Goal: Contribute content: Add original content to the website for others to see

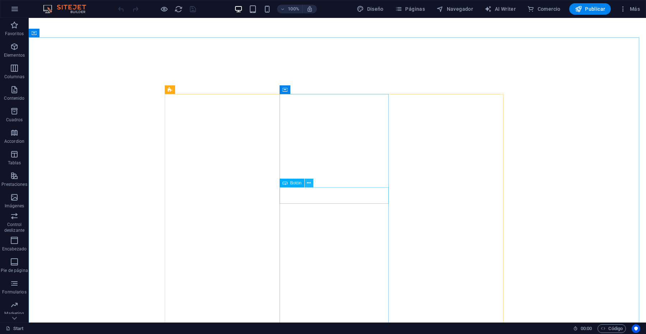
click at [311, 183] on icon at bounding box center [309, 184] width 4 height 8
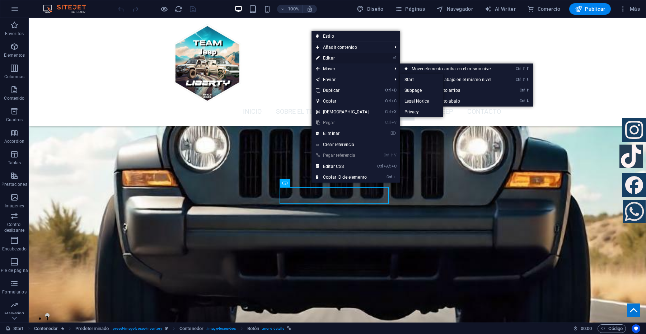
scroll to position [1828, 0]
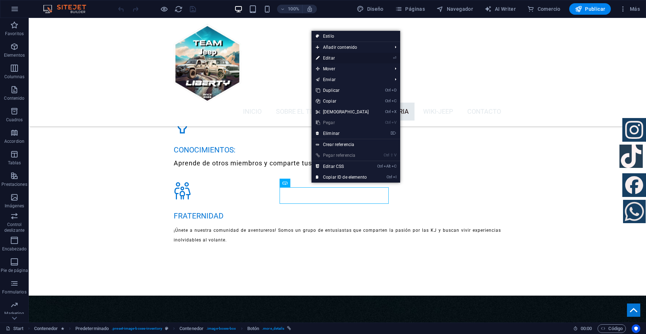
click at [327, 57] on link "⏎ Editar" at bounding box center [343, 58] width 62 height 11
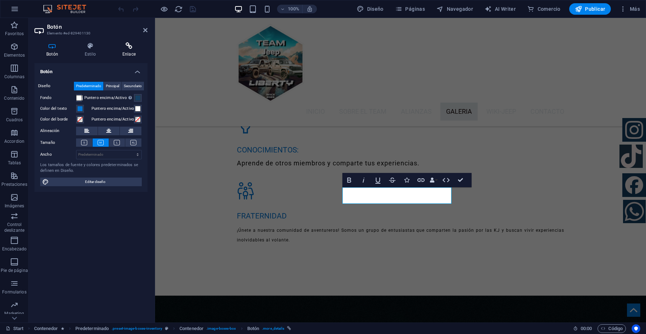
click at [129, 47] on icon at bounding box center [129, 45] width 37 height 7
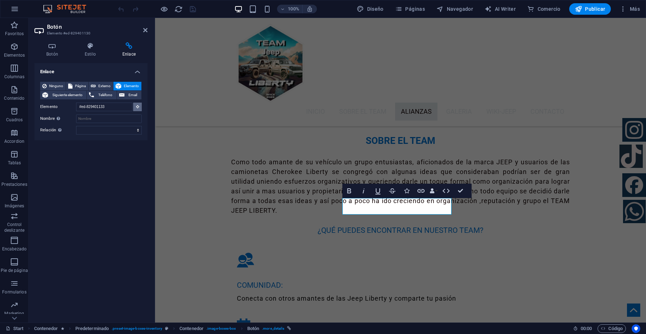
scroll to position [1502, 0]
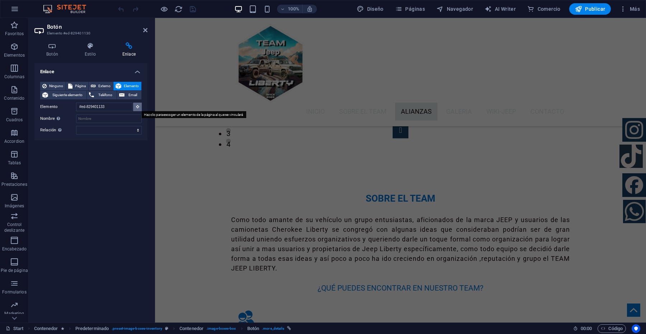
click at [136, 106] on icon at bounding box center [137, 107] width 3 height 4
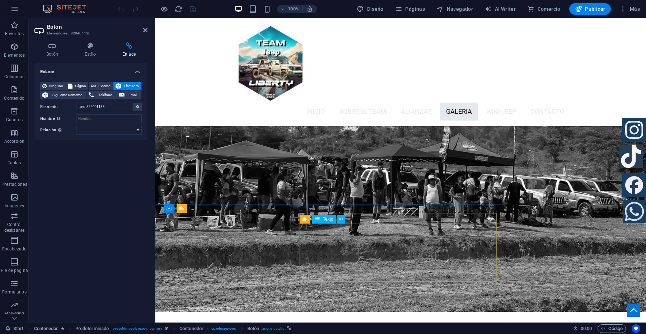
scroll to position [2445, 0]
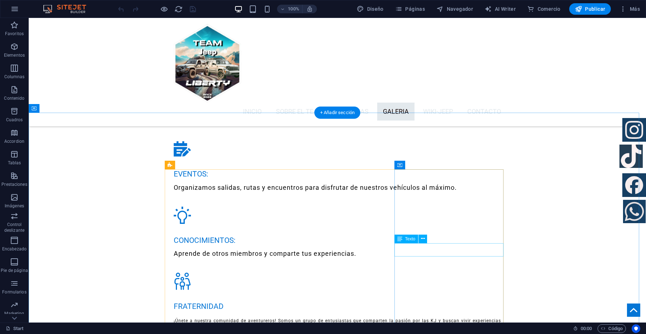
scroll to position [1777, 0]
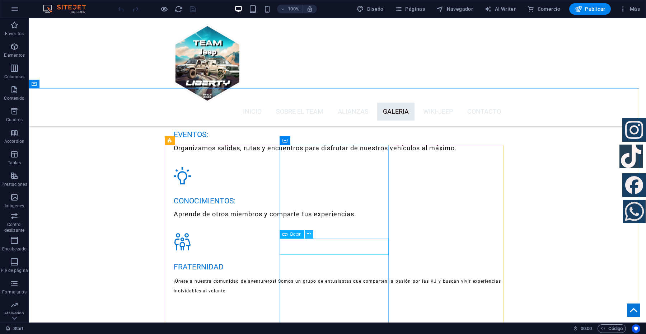
click at [309, 234] on icon at bounding box center [309, 234] width 4 height 8
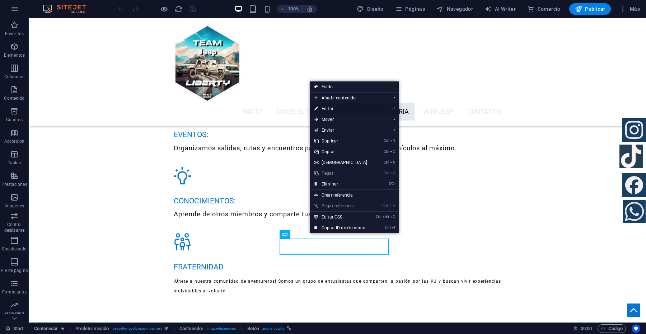
click at [327, 108] on link "⏎ Editar" at bounding box center [341, 108] width 62 height 11
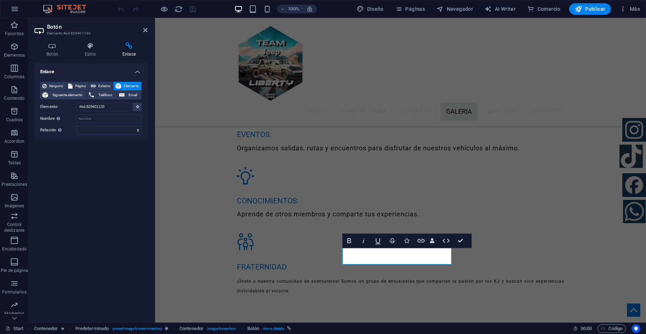
scroll to position [1668, 0]
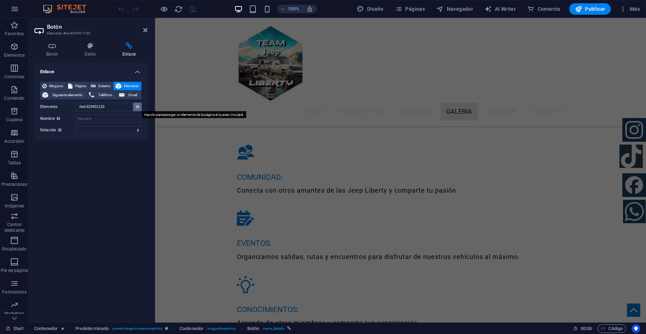
click at [137, 107] on icon at bounding box center [137, 107] width 3 height 4
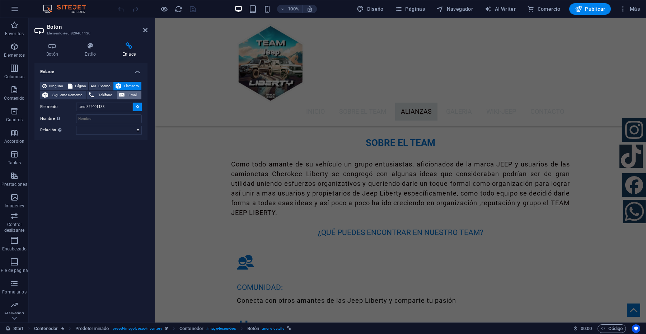
scroll to position [1451, 0]
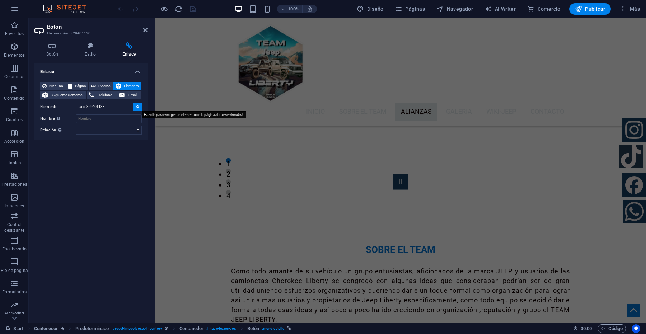
click at [138, 107] on icon at bounding box center [137, 107] width 3 height 4
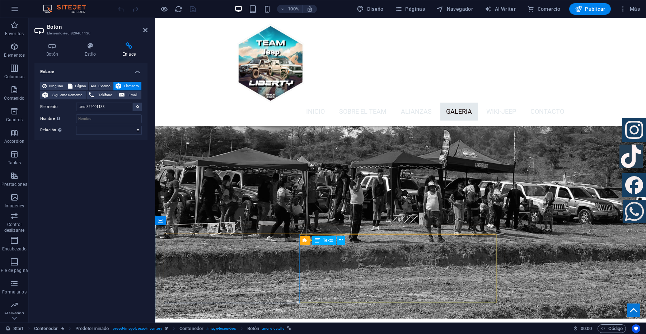
scroll to position [2483, 0]
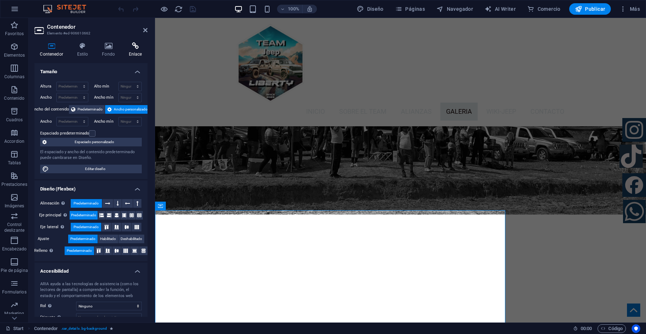
click at [132, 47] on icon at bounding box center [135, 45] width 24 height 7
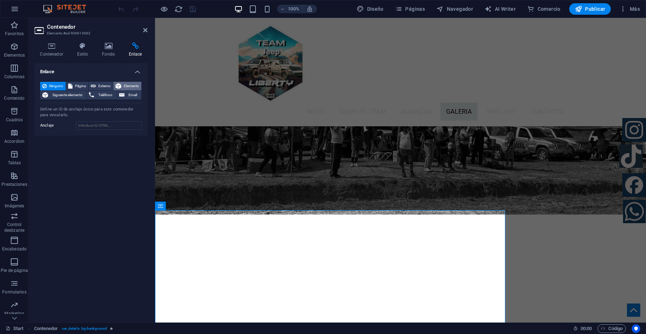
click at [131, 84] on span "Elemento" at bounding box center [132, 86] width 16 height 9
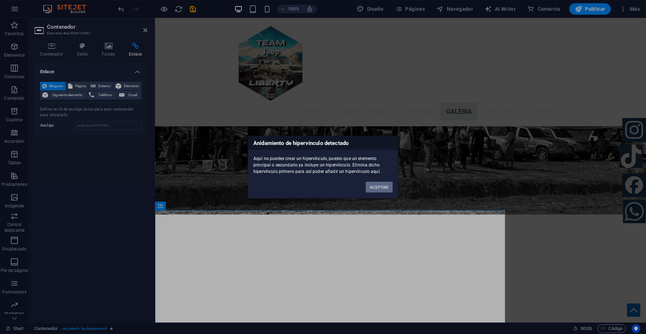
click at [384, 187] on button "ACEPTAR" at bounding box center [379, 187] width 27 height 11
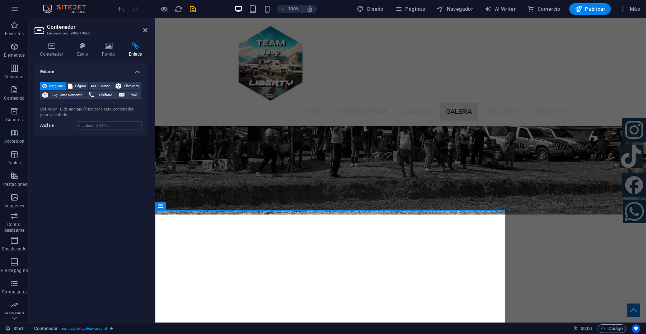
click at [136, 46] on icon at bounding box center [135, 45] width 24 height 7
click at [125, 84] on span "Elemento" at bounding box center [132, 86] width 16 height 9
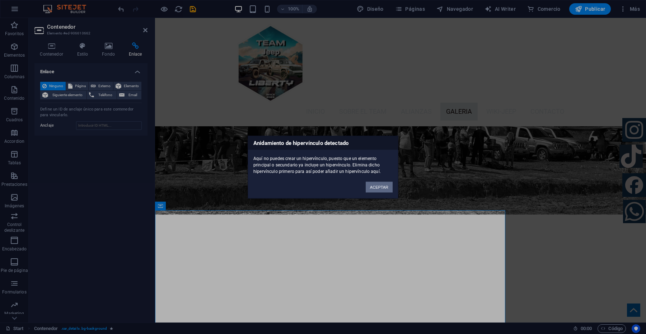
click at [384, 187] on button "ACEPTAR" at bounding box center [379, 187] width 27 height 11
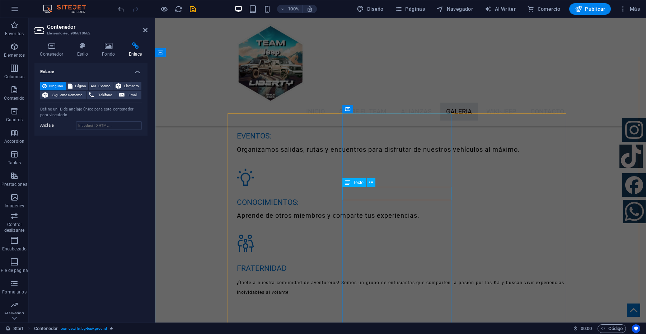
scroll to position [1810, 0]
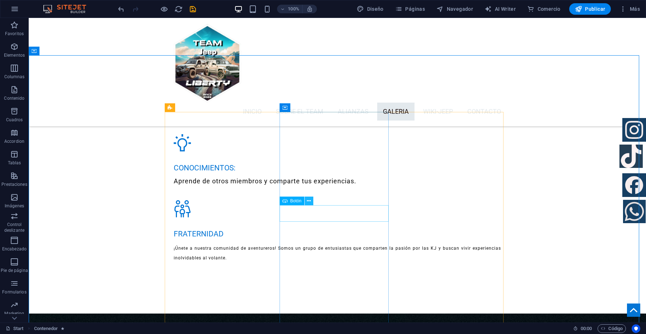
click at [311, 203] on button at bounding box center [309, 201] width 9 height 9
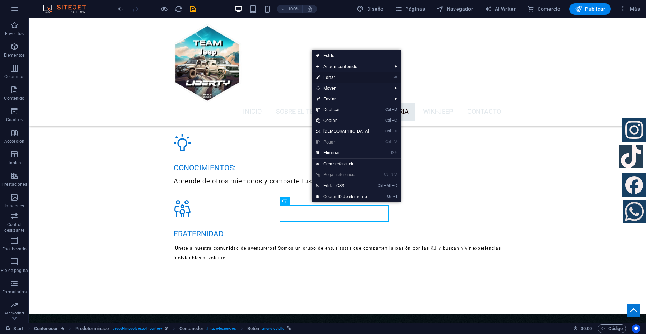
click at [329, 78] on link "⏎ Editar" at bounding box center [343, 77] width 62 height 11
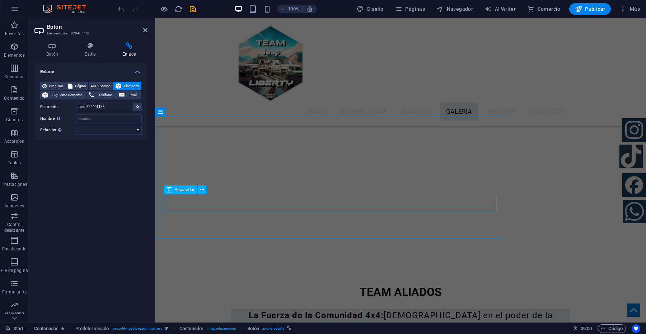
scroll to position [2490, 0]
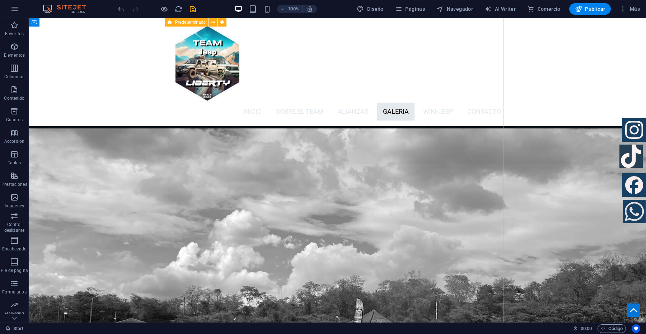
scroll to position [2087, 0]
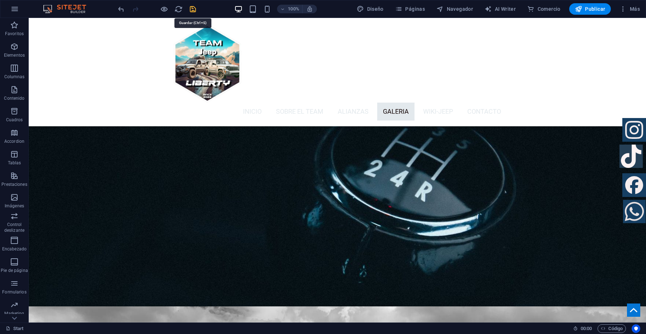
click at [193, 8] on icon "save" at bounding box center [193, 9] width 8 height 8
click at [589, 9] on span "Publicar" at bounding box center [590, 8] width 31 height 7
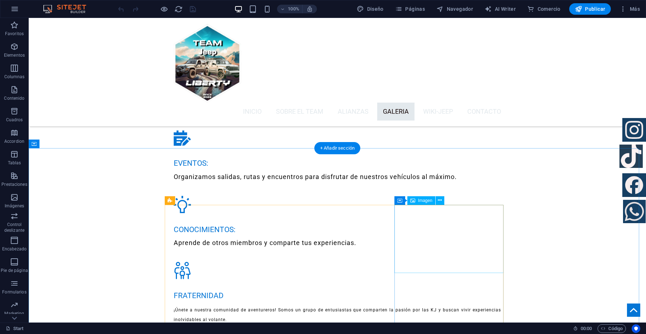
scroll to position [1750, 0]
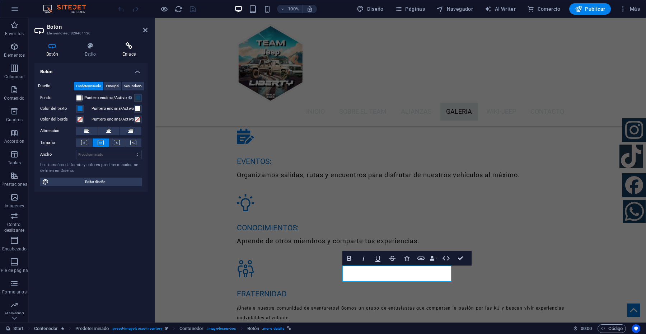
click at [132, 43] on icon at bounding box center [129, 45] width 37 height 7
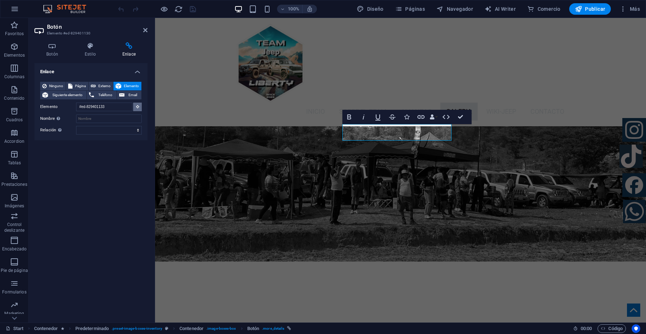
scroll to position [1641, 0]
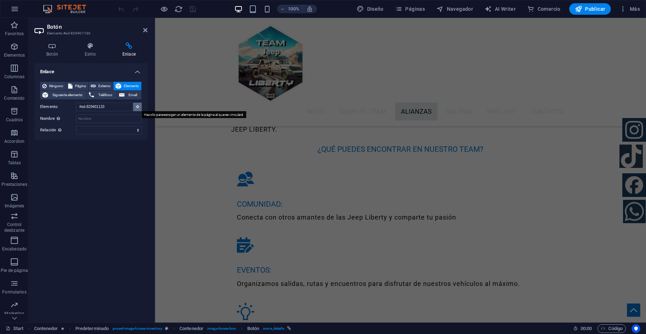
click at [136, 107] on icon at bounding box center [137, 107] width 3 height 4
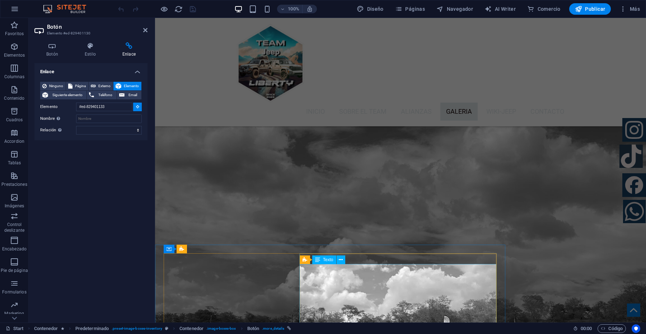
scroll to position [2449, 0]
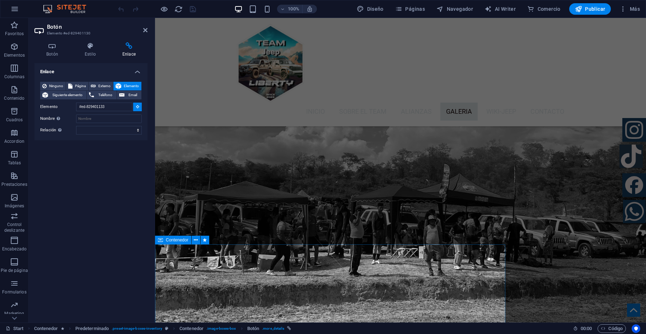
type input "#ed-906610662"
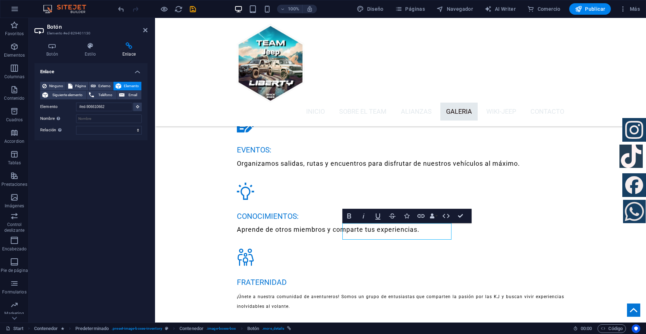
scroll to position [1745, 0]
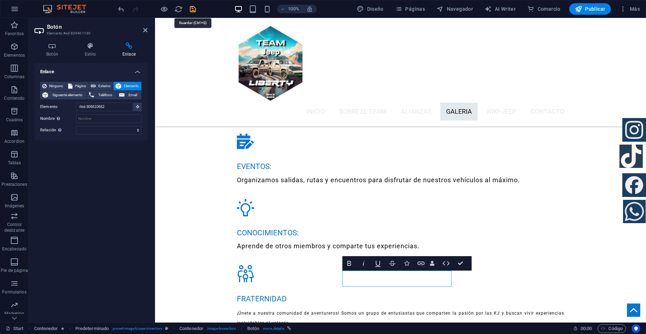
click at [195, 5] on icon "save" at bounding box center [193, 9] width 8 height 8
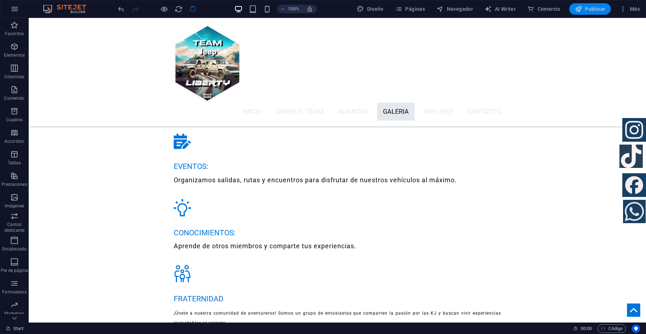
drag, startPoint x: 584, startPoint y: 10, endPoint x: 603, endPoint y: 218, distance: 208.8
click at [584, 10] on span "Publicar" at bounding box center [590, 8] width 31 height 7
